Goal: Information Seeking & Learning: Learn about a topic

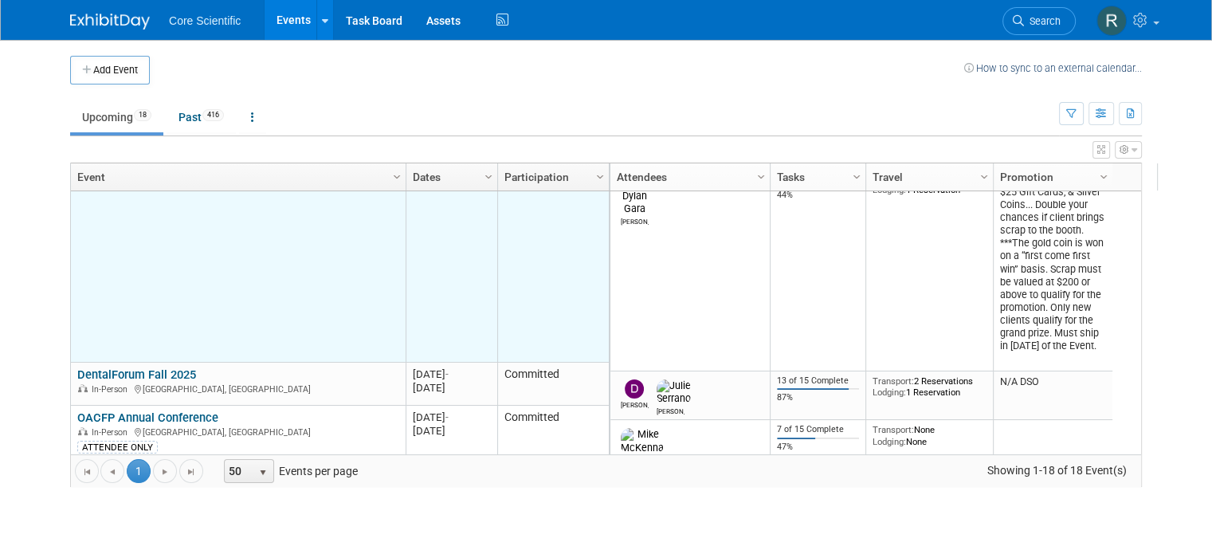
scroll to position [191, 0]
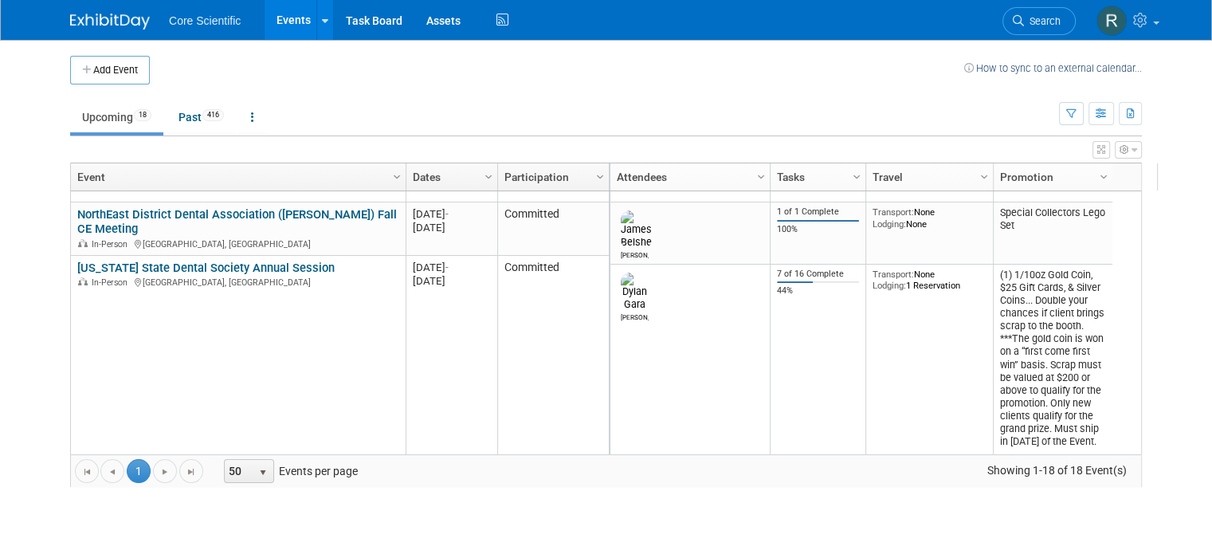
click at [146, 265] on link "[US_STATE] State Dental Society Annual Session" at bounding box center [205, 268] width 257 height 14
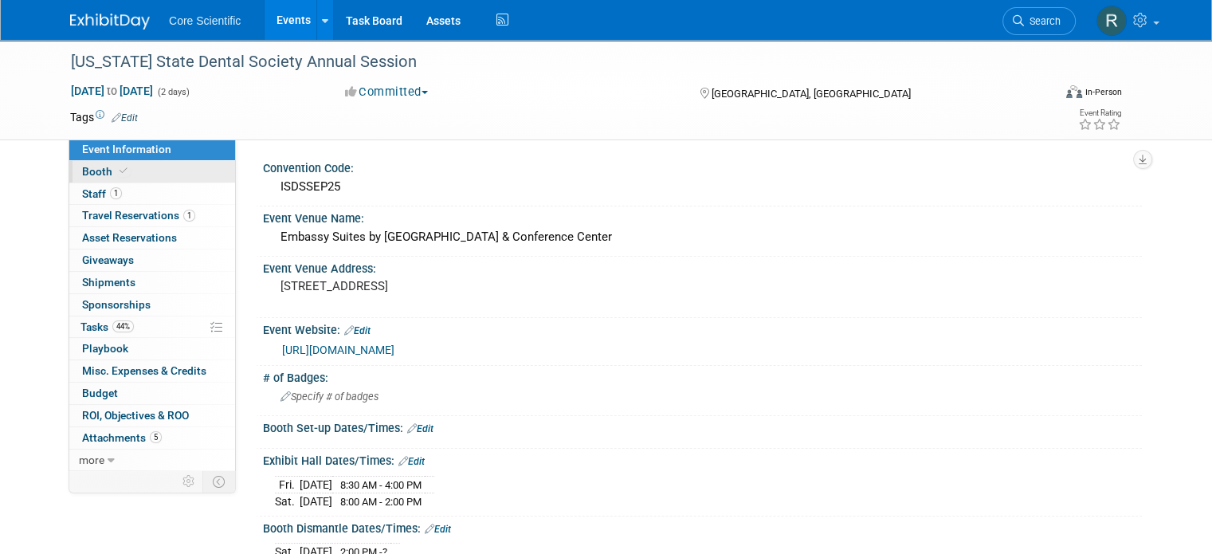
click at [82, 177] on span "Booth" at bounding box center [106, 171] width 49 height 13
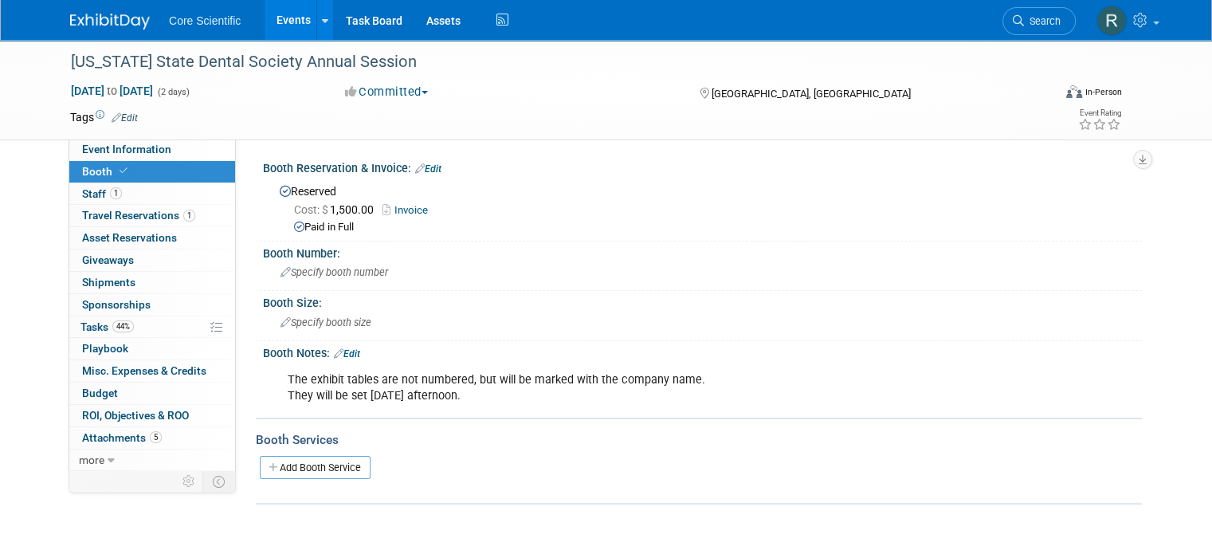
drag, startPoint x: 284, startPoint y: 375, endPoint x: 669, endPoint y: 393, distance: 386.0
click at [669, 393] on div "The exhibit tables are not numbered, but will be marked with the company name. …" at bounding box center [623, 388] width 695 height 48
click at [758, 394] on div "The exhibit tables are not numbered, but will be marked with the company name. …" at bounding box center [623, 388] width 695 height 48
click at [96, 153] on span "Event Information" at bounding box center [126, 149] width 89 height 13
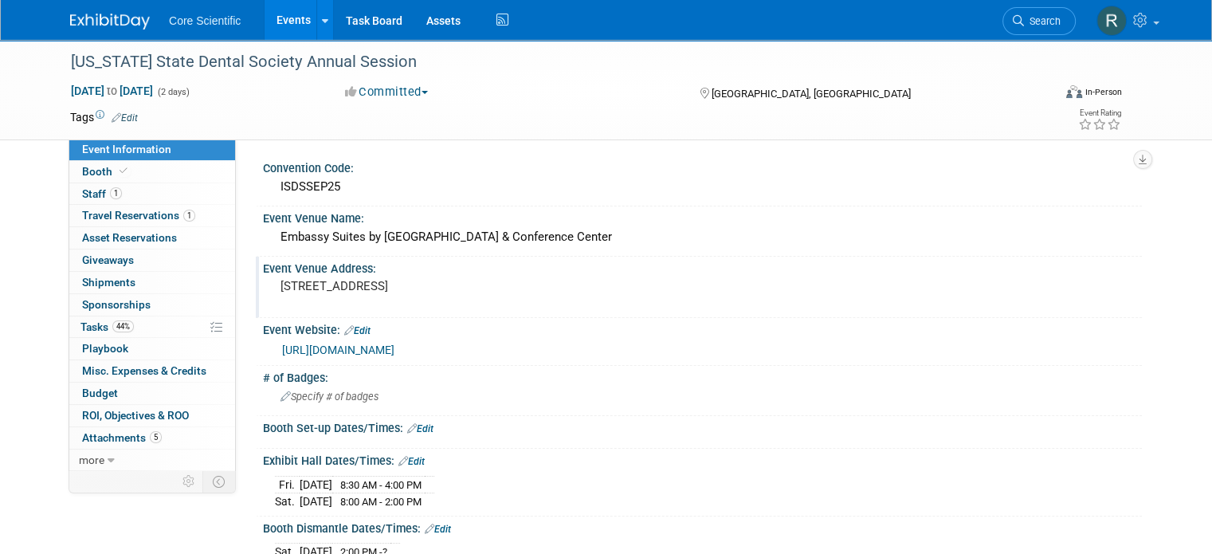
scroll to position [80, 0]
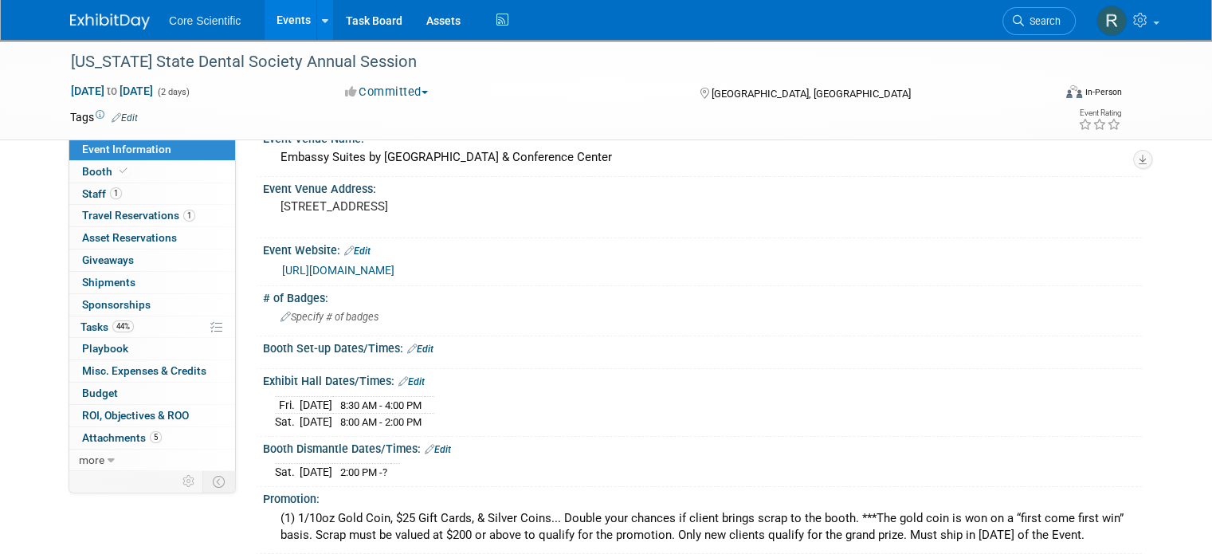
click at [76, 19] on img at bounding box center [110, 22] width 80 height 16
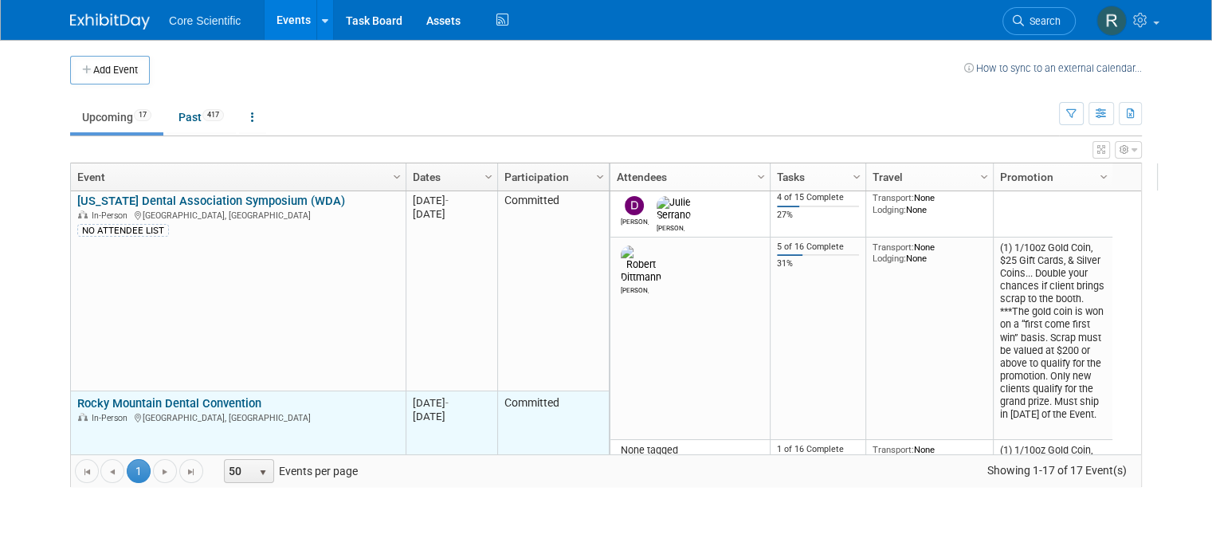
scroll to position [574, 0]
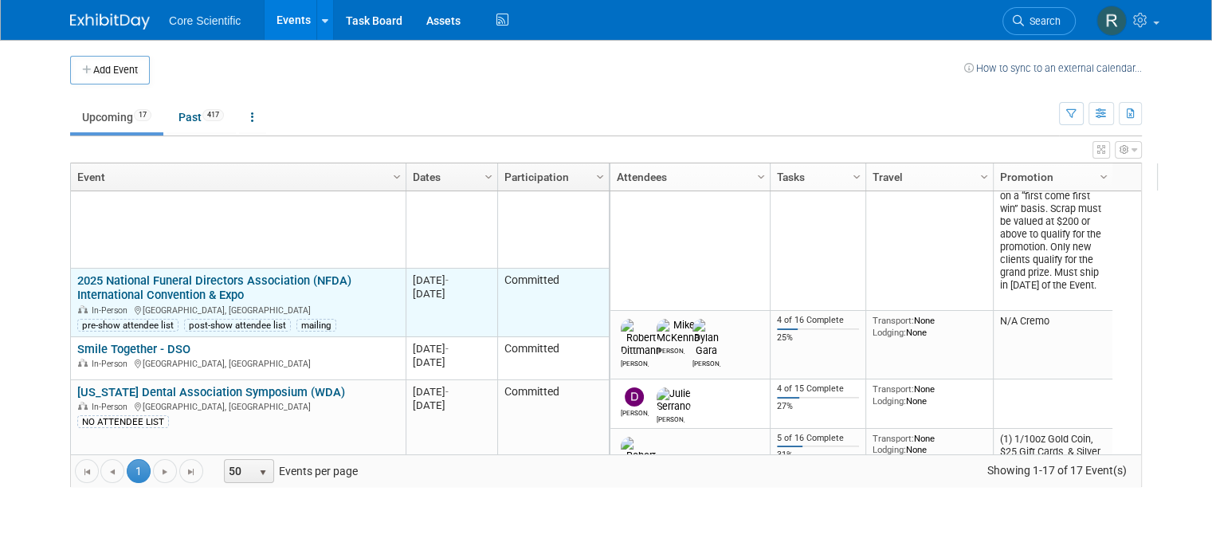
click at [224, 284] on link "2025 National Funeral Directors Association (NFDA) International Convention & E…" at bounding box center [214, 287] width 274 height 29
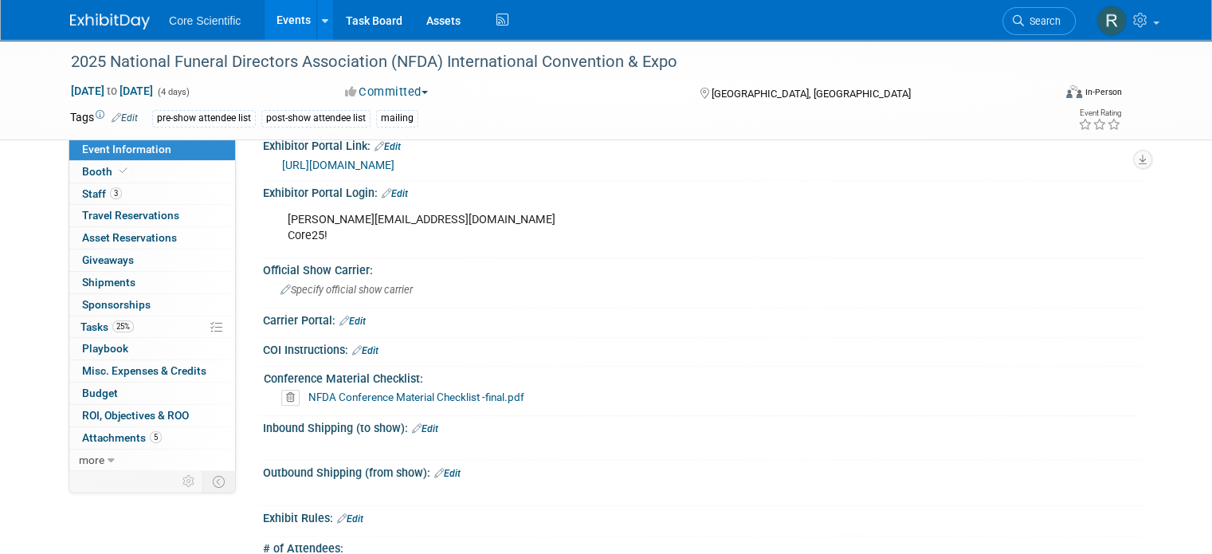
scroll to position [717, 0]
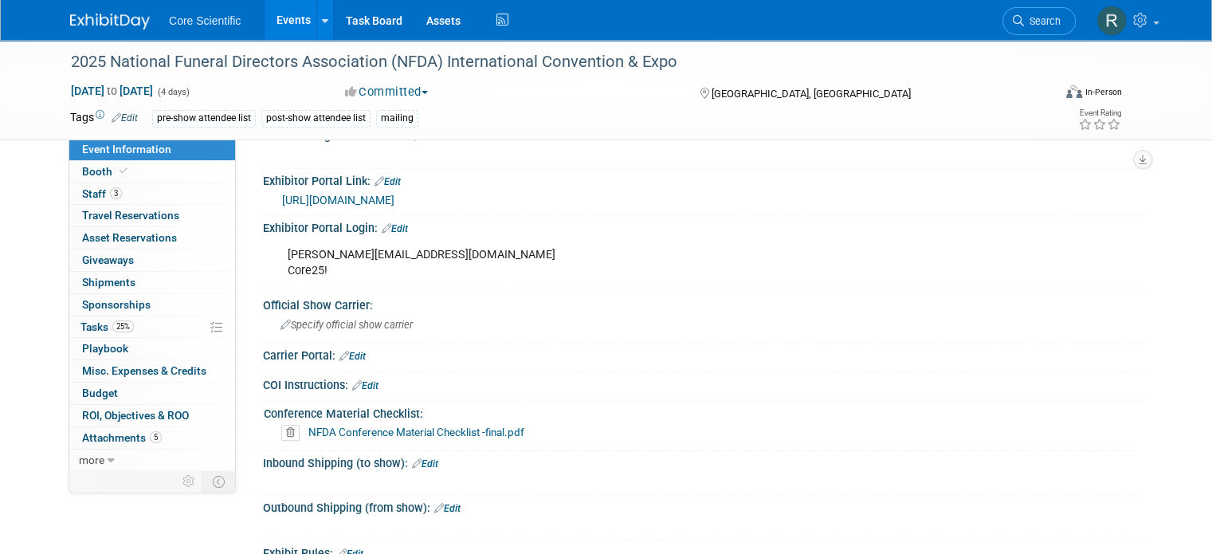
click at [394, 194] on link "https://nfda25.exh.mapyourshow.com/7_0/main/default" at bounding box center [338, 200] width 112 height 13
